Goal: Task Accomplishment & Management: Manage account settings

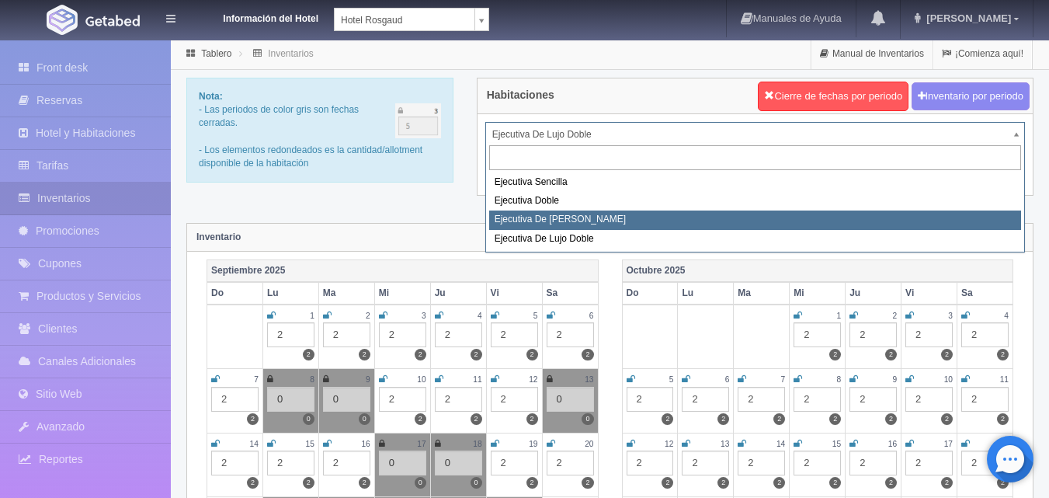
select select "1817"
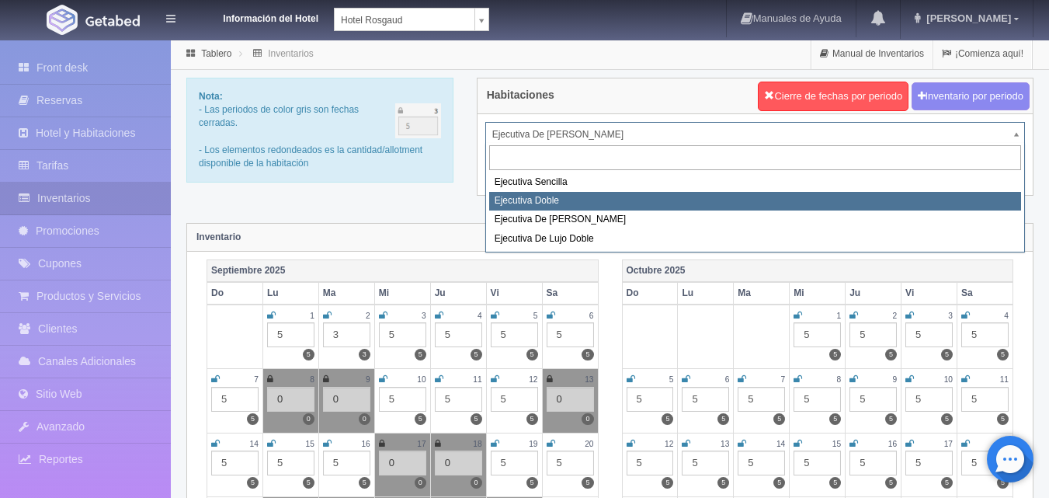
select select "1750"
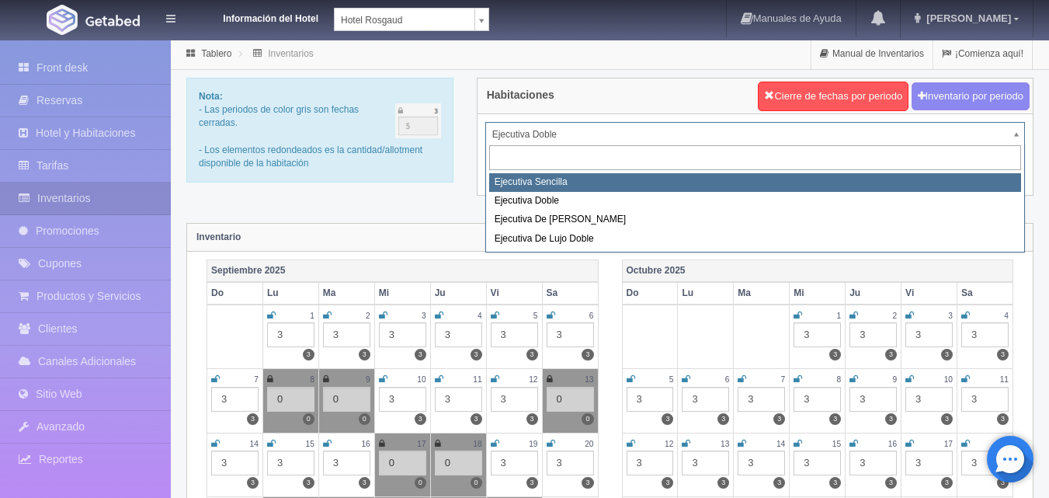
select select "1737"
